Goal: Find specific page/section: Find specific page/section

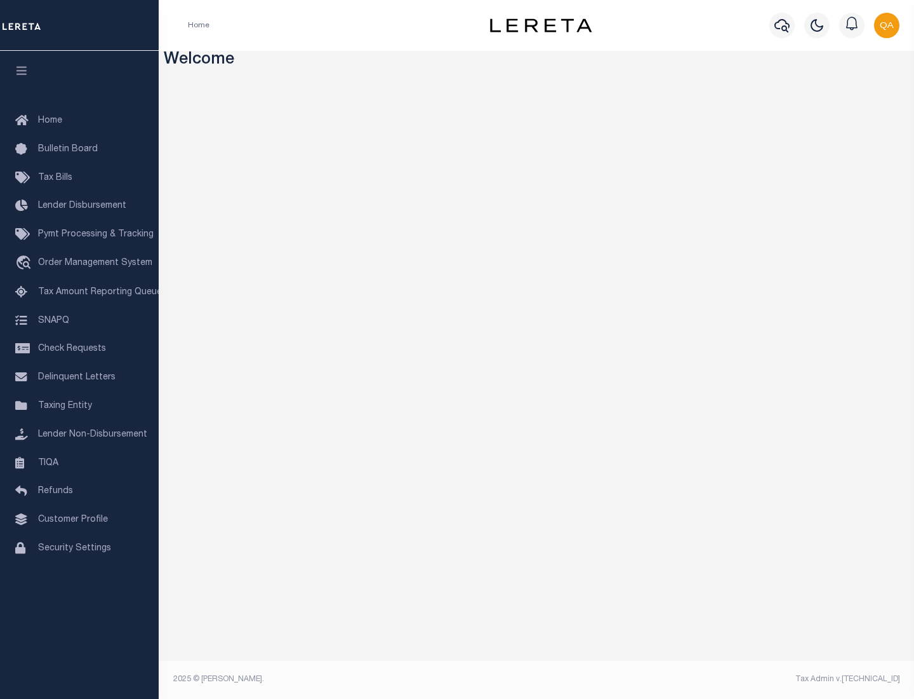
click at [79, 349] on span "Check Requests" at bounding box center [72, 348] width 68 height 9
select select "50"
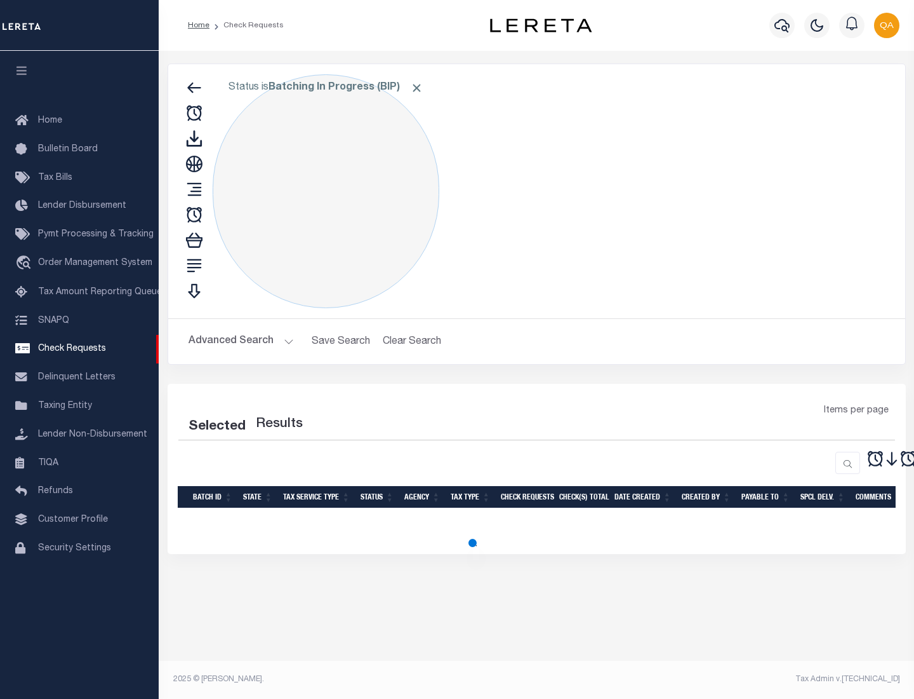
select select "50"
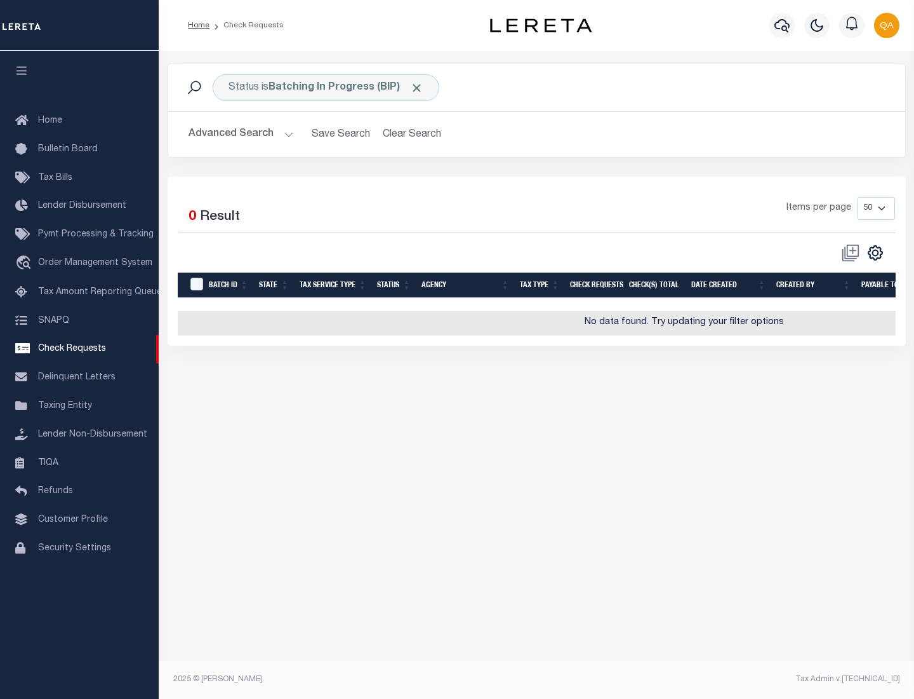
click at [417, 88] on span "Click to Remove" at bounding box center [416, 87] width 13 height 13
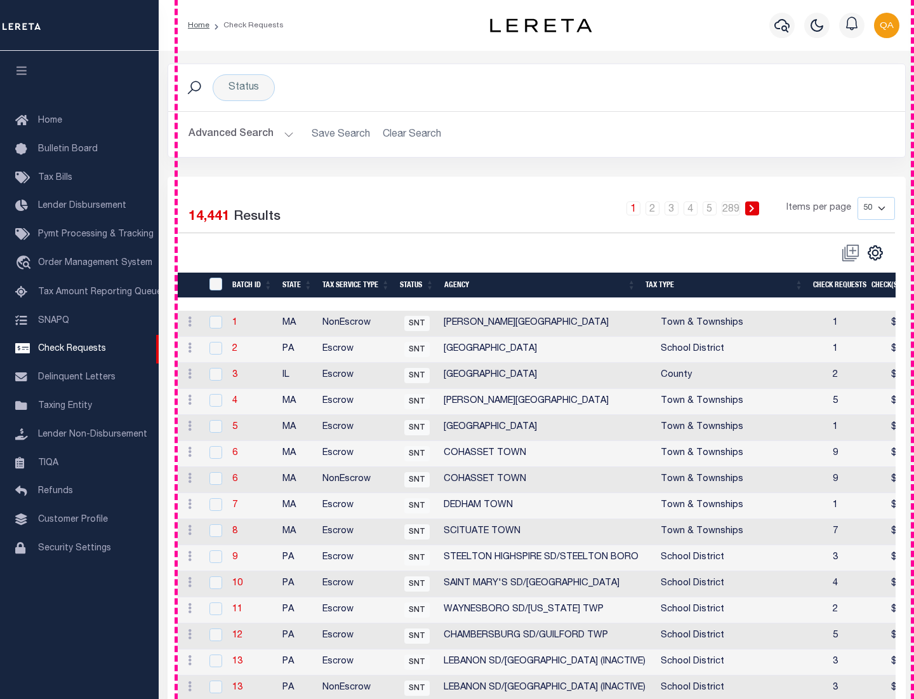
scroll to position [612, 0]
